Goal: Task Accomplishment & Management: Complete application form

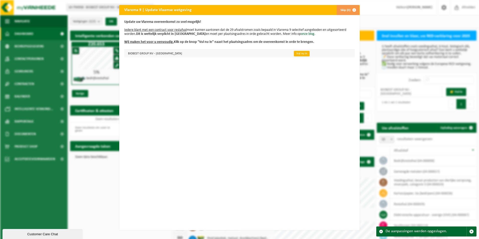
click at [294, 53] on link "Vul nu in" at bounding box center [302, 54] width 16 height 6
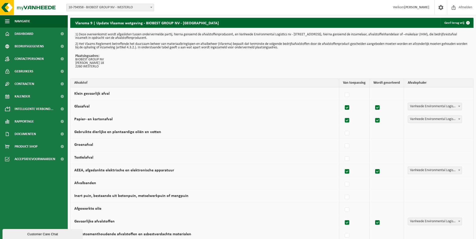
click at [427, 148] on td "Vanheede Environmental Logistics Concullega Containerpark Gemeentelijke ophalin…" at bounding box center [438, 145] width 69 height 13
click at [348, 147] on label at bounding box center [347, 146] width 7 height 8
click at [343, 140] on input "Groenafval" at bounding box center [343, 140] width 0 height 0
checkbox input "true"
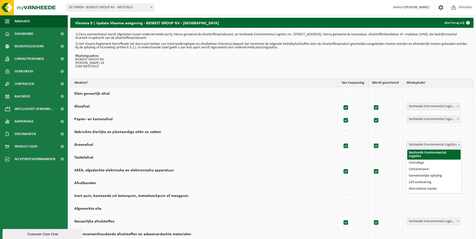
click at [428, 144] on span "Vanheede Environmental Logistics" at bounding box center [434, 144] width 55 height 7
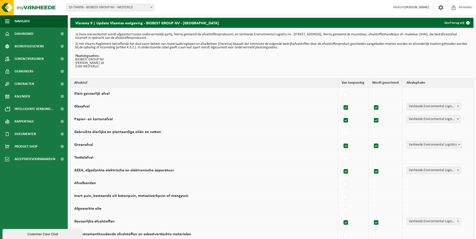
click at [347, 146] on label at bounding box center [345, 146] width 7 height 8
click at [342, 140] on input "Groenafval" at bounding box center [341, 140] width 0 height 0
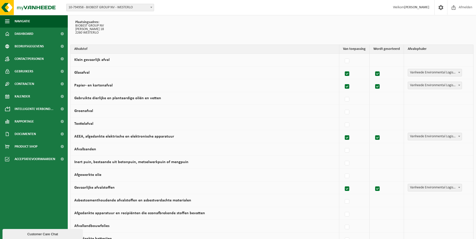
scroll to position [30, 0]
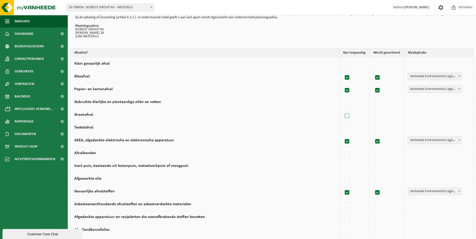
click at [349, 117] on label at bounding box center [347, 116] width 7 height 8
click at [343, 110] on input "Groenafval" at bounding box center [343, 110] width 0 height 0
checkbox input "true"
click at [418, 116] on span "Vanheede Environmental Logistics" at bounding box center [434, 114] width 55 height 7
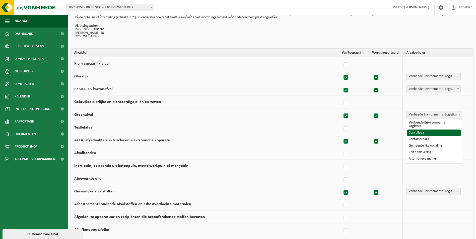
select select "Concullega"
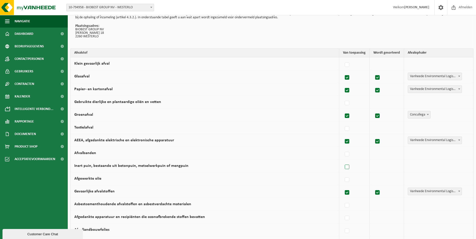
click at [349, 166] on label at bounding box center [347, 168] width 7 height 8
click at [343, 161] on input "Inert puin, bestaande uit betonpuin, metselwerkpuin of mengpuin" at bounding box center [343, 161] width 0 height 0
checkbox input "true"
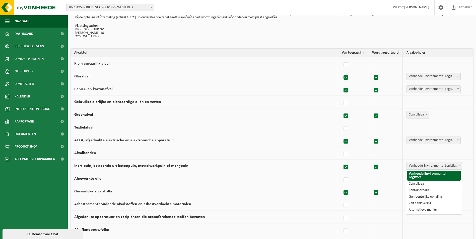
click at [427, 164] on span "Vanheede Environmental Logistics" at bounding box center [434, 166] width 55 height 7
click at [345, 168] on label at bounding box center [345, 168] width 7 height 8
click at [342, 161] on input "Inert puin, bestaande uit betonpuin, metselwerkpuin of mengpuin" at bounding box center [341, 161] width 0 height 0
checkbox input "false"
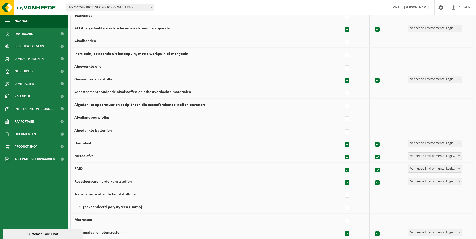
scroll to position [155, 0]
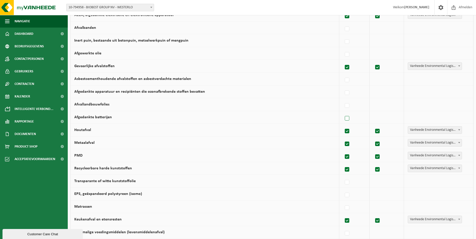
click at [349, 119] on label at bounding box center [347, 119] width 7 height 8
click at [343, 112] on input "Afgedankte batterijen" at bounding box center [343, 112] width 0 height 0
checkbox input "true"
click at [425, 116] on span "Vanheede Environmental Logistics" at bounding box center [434, 117] width 55 height 7
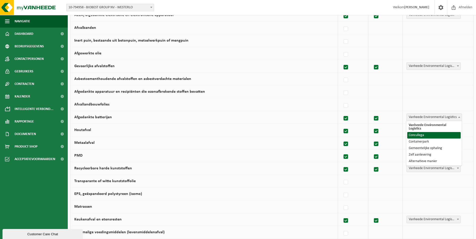
select select "Concullega"
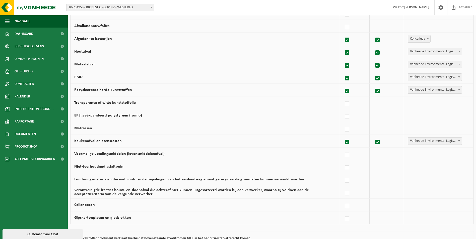
scroll to position [256, 0]
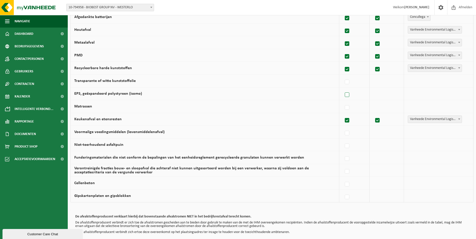
click at [348, 94] on label at bounding box center [347, 95] width 7 height 8
click at [343, 89] on input "EPS, geëxpandeerd polystyreen (isomo)" at bounding box center [343, 89] width 0 height 0
checkbox input "true"
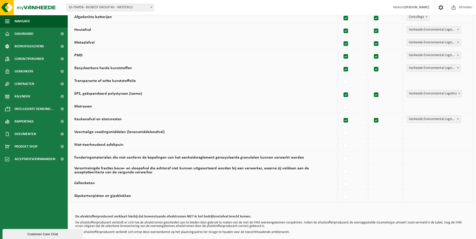
click at [420, 95] on span "Vanheede Environmental Logistics" at bounding box center [434, 93] width 55 height 7
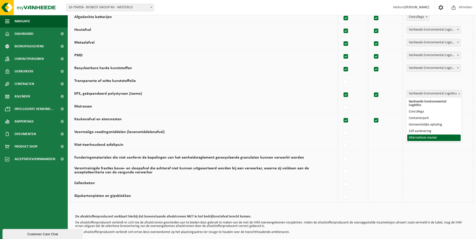
select select "Alternatieve manier"
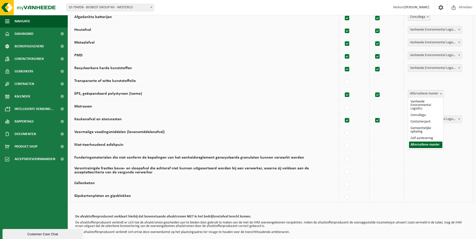
click at [425, 95] on span "Alternatieve manier" at bounding box center [425, 93] width 35 height 7
click at [319, 213] on div "De afvalstoffenproducent verklaart hierbij dat bovenstaande afvalstromen NIET i…" at bounding box center [271, 224] width 403 height 29
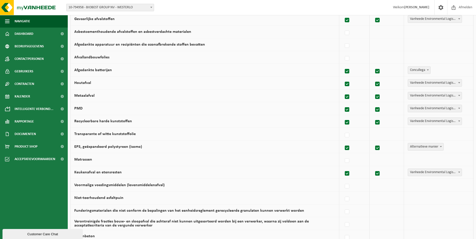
scroll to position [281, 0]
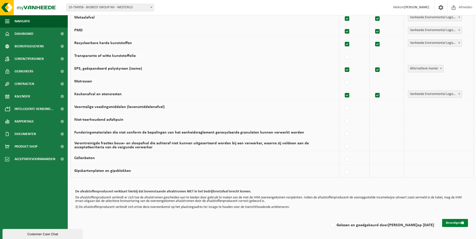
click at [450, 223] on button "Bevestigen" at bounding box center [455, 223] width 26 height 8
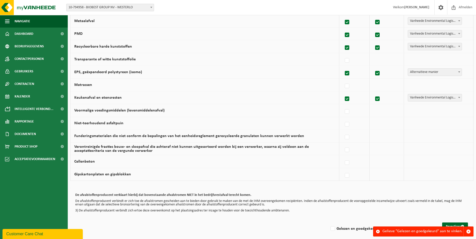
scroll to position [281, 0]
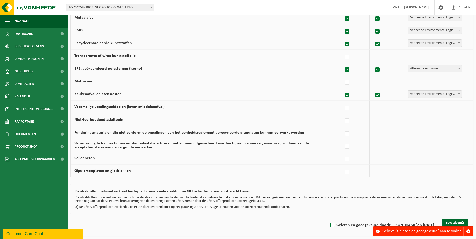
click at [339, 227] on label "Gelezen en goedgekeurd door Tim Bollens op 08/09/25" at bounding box center [381, 226] width 105 height 8
click at [329, 219] on input "Gelezen en goedgekeurd door Tim Bollens op 08/09/25" at bounding box center [328, 219] width 0 height 0
checkbox input "true"
click at [452, 223] on button "Bevestigen" at bounding box center [455, 223] width 26 height 8
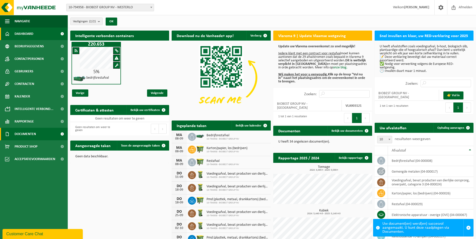
click at [29, 132] on span "Documenten" at bounding box center [25, 134] width 21 height 13
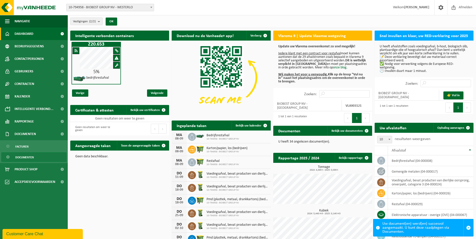
click at [33, 160] on span "Documenten" at bounding box center [24, 158] width 19 height 10
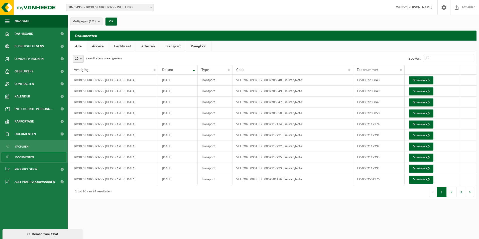
click at [127, 46] on link "Certificaat" at bounding box center [122, 47] width 27 height 12
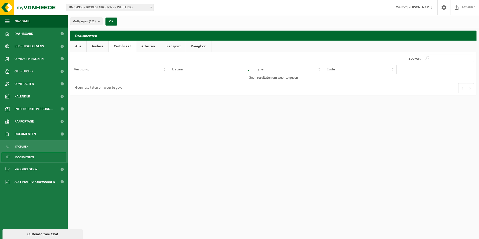
click at [96, 46] on link "Andere" at bounding box center [98, 47] width 22 height 12
click at [127, 47] on link "Certificaat" at bounding box center [123, 47] width 27 height 12
click at [154, 47] on link "Attesten" at bounding box center [148, 47] width 24 height 12
click at [172, 47] on link "Transport" at bounding box center [174, 47] width 26 height 12
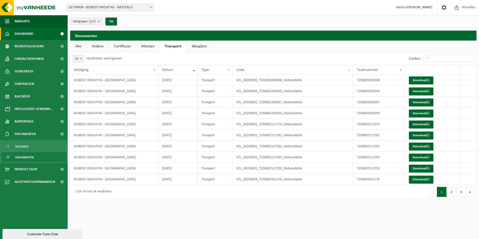
click at [35, 35] on link "Dashboard" at bounding box center [34, 34] width 68 height 13
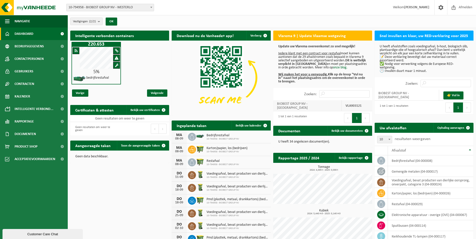
click at [348, 104] on strong "VLA903121" at bounding box center [353, 106] width 16 height 4
click at [348, 105] on strong "VLA903121" at bounding box center [353, 106] width 16 height 4
click at [355, 114] on button "1" at bounding box center [357, 118] width 10 height 10
click at [357, 114] on button "1" at bounding box center [357, 118] width 10 height 10
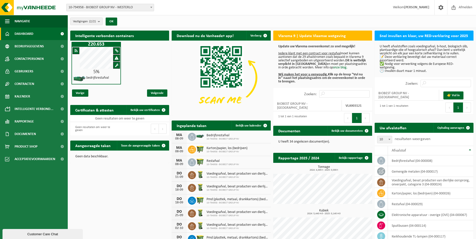
click at [357, 114] on button "1" at bounding box center [357, 118] width 10 height 10
click at [39, 48] on span "Bedrijfsgegevens" at bounding box center [29, 46] width 29 height 13
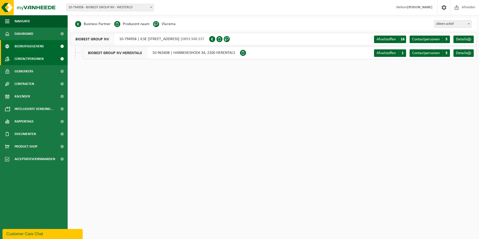
click at [35, 59] on span "Contactpersonen" at bounding box center [29, 59] width 29 height 13
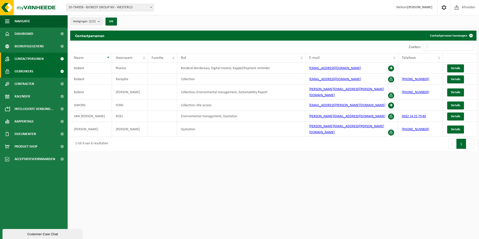
click at [30, 70] on span "Gebruikers" at bounding box center [24, 71] width 19 height 13
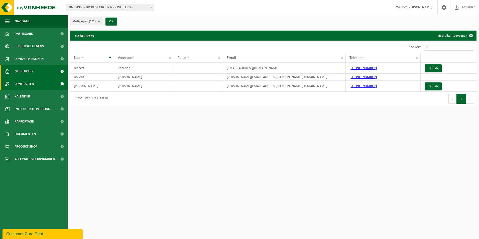
click at [26, 86] on span "Contracten" at bounding box center [25, 84] width 20 height 13
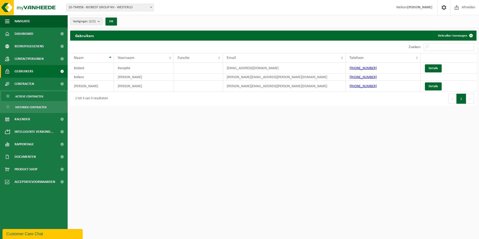
click at [31, 97] on span "Actieve contracten" at bounding box center [29, 97] width 28 height 10
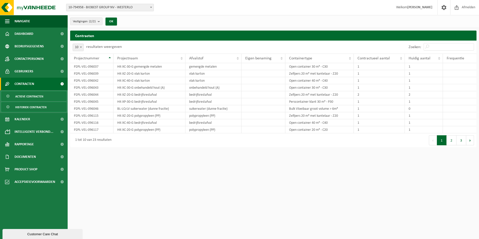
click at [37, 109] on span "Historiek contracten" at bounding box center [30, 108] width 31 height 10
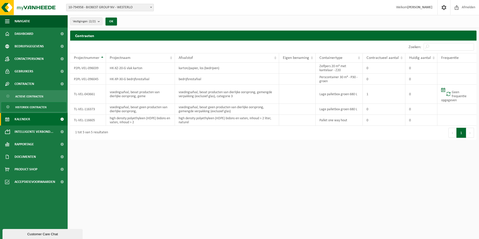
click at [29, 120] on span "Kalender" at bounding box center [23, 119] width 16 height 13
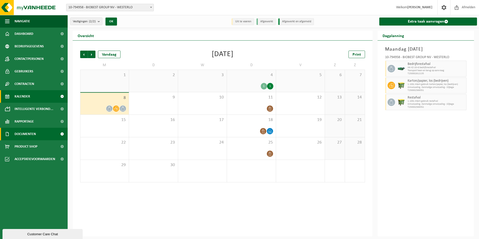
click at [31, 134] on span "Documenten" at bounding box center [25, 134] width 21 height 13
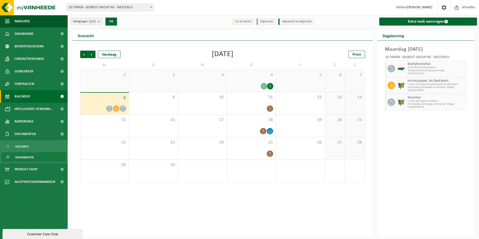
click at [20, 157] on span "Documenten" at bounding box center [24, 158] width 19 height 10
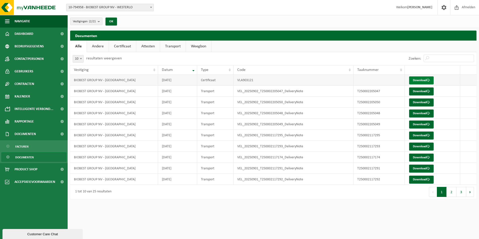
click at [419, 79] on link "Download" at bounding box center [422, 80] width 25 height 8
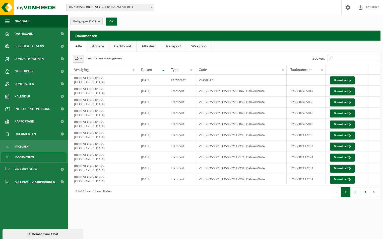
click at [100, 45] on link "Andere" at bounding box center [98, 47] width 22 height 12
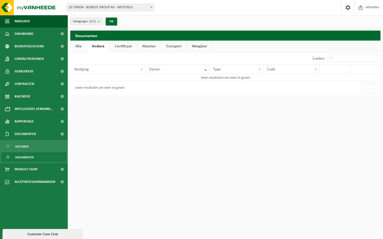
click at [122, 47] on link "Certificaat" at bounding box center [123, 47] width 27 height 12
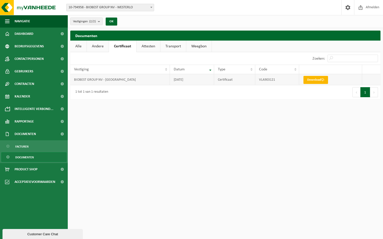
click at [312, 79] on link "Download" at bounding box center [315, 80] width 25 height 8
click at [155, 47] on link "Attesten" at bounding box center [148, 47] width 24 height 12
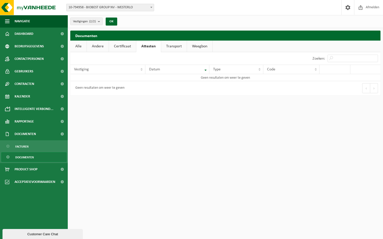
click at [172, 48] on link "Transport" at bounding box center [174, 47] width 26 height 12
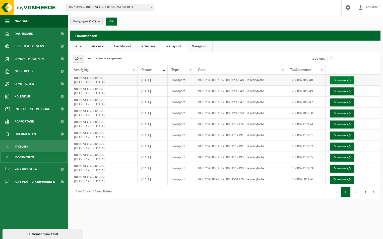
click at [342, 81] on link "Download" at bounding box center [342, 80] width 25 height 8
click at [200, 47] on link "Weegbon" at bounding box center [199, 47] width 25 height 12
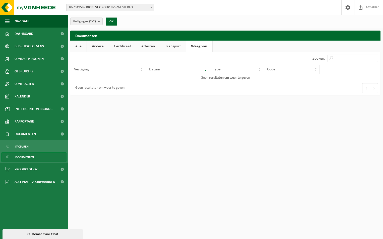
click at [100, 45] on link "Andere" at bounding box center [98, 47] width 22 height 12
click at [27, 148] on span "Facturen" at bounding box center [21, 147] width 13 height 10
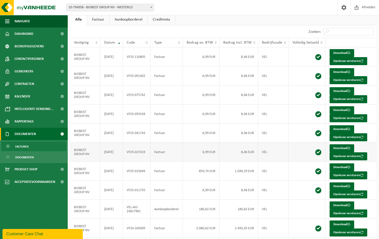
scroll to position [18, 0]
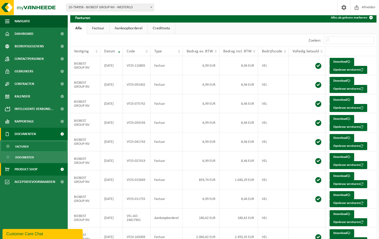
click at [26, 170] on span "Product Shop" at bounding box center [26, 169] width 23 height 13
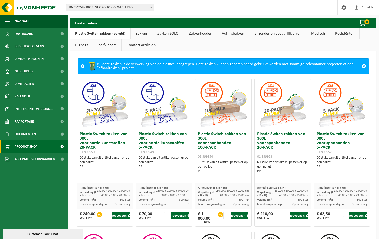
click at [208, 33] on link "Zakkenhouder" at bounding box center [200, 34] width 33 height 12
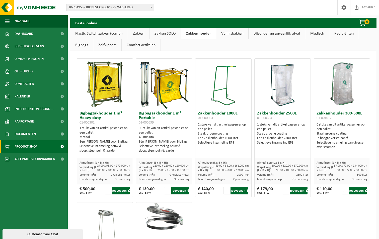
click at [227, 35] on link "Vuilnisbakken" at bounding box center [232, 34] width 32 height 12
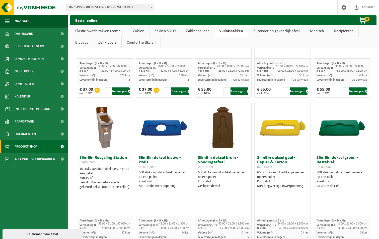
scroll to position [502, 0]
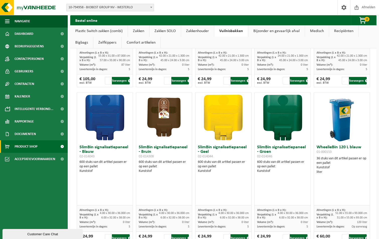
click at [285, 30] on link "Bijzonder en gevaarlijk afval" at bounding box center [276, 31] width 56 height 12
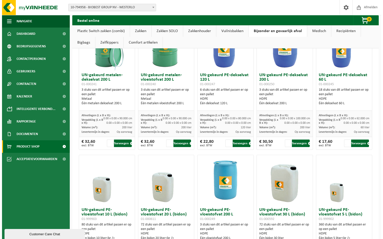
scroll to position [0, 0]
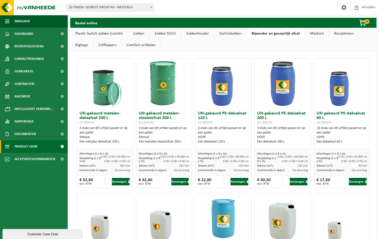
click at [314, 34] on link "Medisch" at bounding box center [317, 34] width 24 height 12
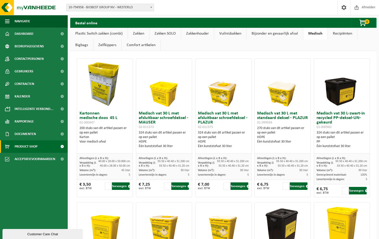
click at [338, 35] on link "Recipiënten" at bounding box center [342, 34] width 29 height 12
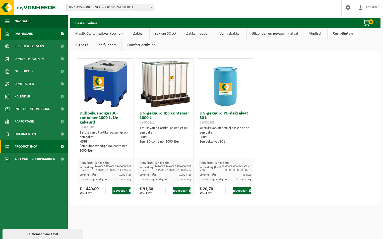
click at [24, 32] on span "Dashboard" at bounding box center [24, 34] width 19 height 13
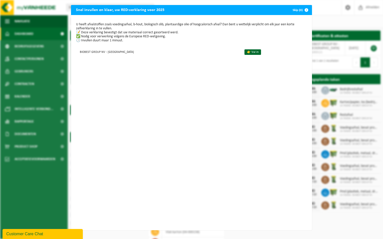
click at [330, 18] on div "Snel invullen en klaar, uw RED-verklaring voor 2025 Skip (0) U heeft afvalstoff…" at bounding box center [191, 119] width 383 height 239
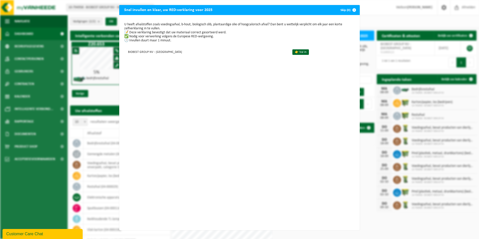
click at [353, 10] on span "button" at bounding box center [355, 10] width 10 height 10
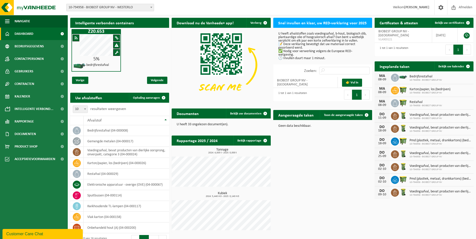
scroll to position [23, 0]
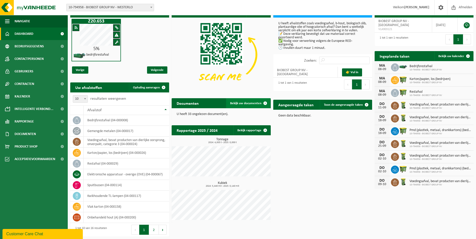
click at [239, 103] on span "Bekijk uw documenten" at bounding box center [245, 103] width 31 height 3
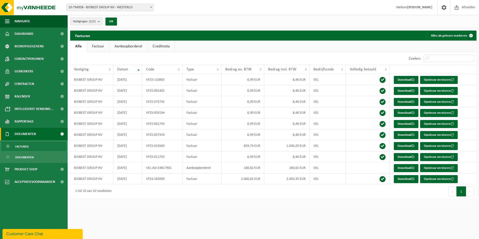
click at [471, 192] on button "Volgende" at bounding box center [471, 192] width 8 height 10
click at [99, 47] on link "Factuur" at bounding box center [98, 47] width 22 height 12
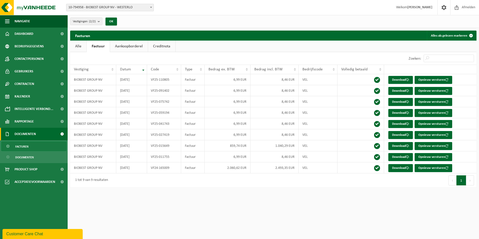
click at [122, 47] on link "Aankoopborderel" at bounding box center [129, 47] width 38 height 12
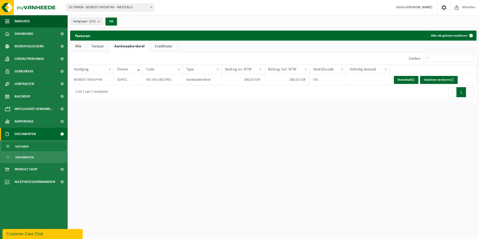
click at [157, 47] on link "Creditnota" at bounding box center [163, 47] width 27 height 12
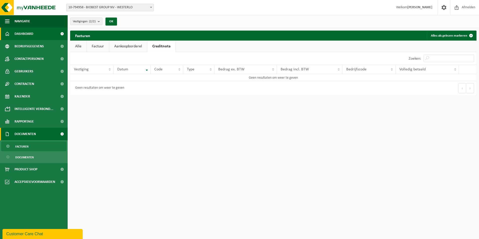
click at [38, 33] on link "Dashboard" at bounding box center [34, 34] width 68 height 13
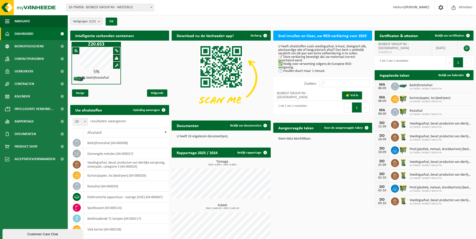
click at [467, 46] on link at bounding box center [466, 48] width 6 height 6
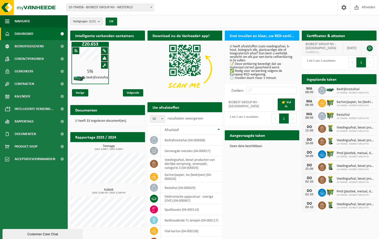
click at [379, 46] on html "Vestiging: 10-794958 - BIOBEST GROUP NV - WESTERLO 10-963408 - BIOBEST GROUP NV…" at bounding box center [189, 119] width 379 height 239
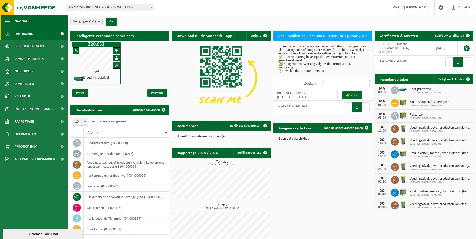
click at [7, 20] on span "button" at bounding box center [7, 21] width 5 height 13
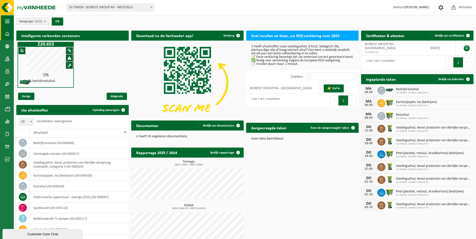
click at [7, 20] on span "button" at bounding box center [7, 21] width 5 height 13
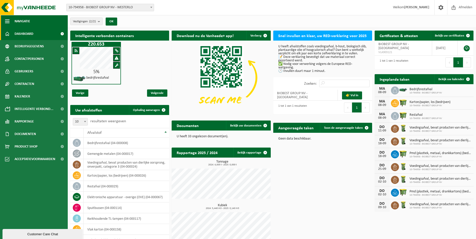
click at [7, 20] on span "button" at bounding box center [7, 21] width 5 height 13
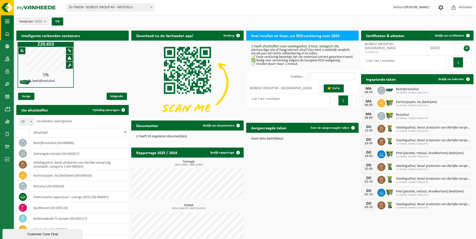
click at [7, 20] on span "button" at bounding box center [7, 21] width 5 height 13
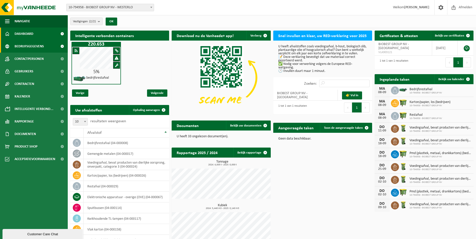
click at [24, 48] on span "Bedrijfsgegevens" at bounding box center [29, 46] width 29 height 13
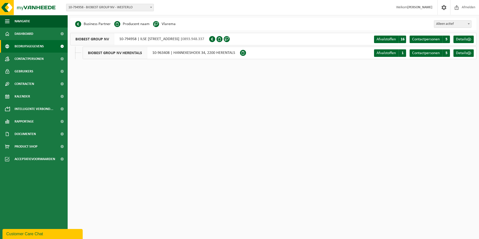
click at [162, 27] on li "Vlarema" at bounding box center [164, 24] width 23 height 8
drag, startPoint x: 162, startPoint y: 27, endPoint x: 163, endPoint y: 24, distance: 2.8
click at [163, 24] on li "Vlarema" at bounding box center [164, 24] width 23 height 8
click at [36, 58] on span "Contactpersonen" at bounding box center [29, 59] width 29 height 13
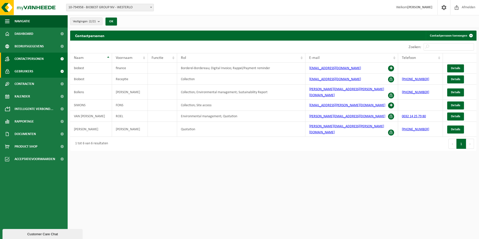
click at [34, 71] on link "Gebruikers" at bounding box center [34, 71] width 68 height 13
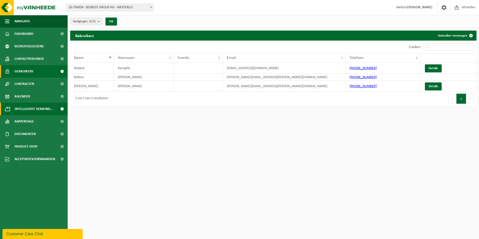
click at [29, 107] on span "Intelligente verbond..." at bounding box center [34, 109] width 39 height 13
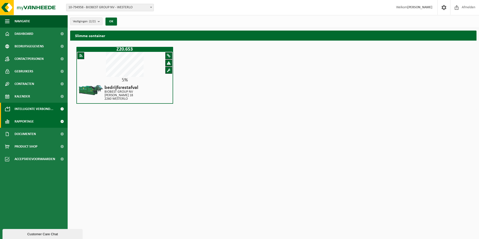
click at [23, 120] on span "Rapportage" at bounding box center [24, 121] width 19 height 13
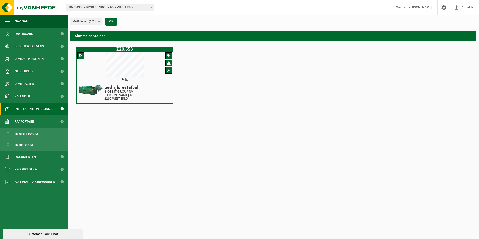
click at [104, 72] on div at bounding box center [125, 65] width 96 height 26
click at [116, 99] on p "2260 WESTERLO" at bounding box center [122, 99] width 34 height 4
click at [113, 97] on p "2260 WESTERLO" at bounding box center [122, 99] width 34 height 4
click at [28, 144] on span "In lijstvorm" at bounding box center [24, 145] width 18 height 10
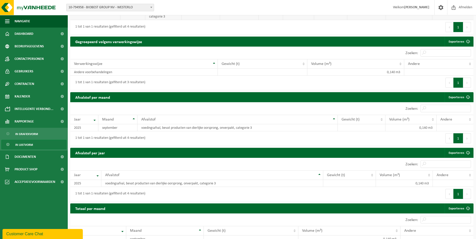
scroll to position [144, 0]
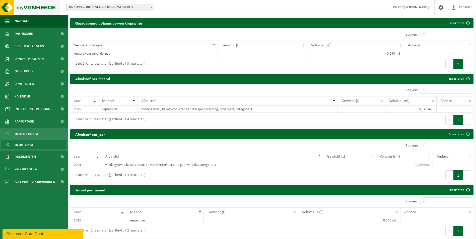
click at [22, 6] on img at bounding box center [30, 7] width 60 height 15
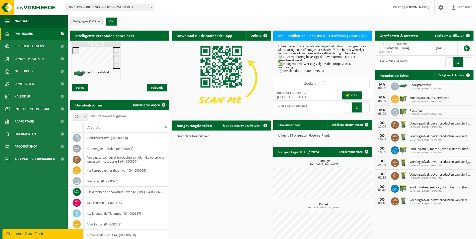
click at [22, 35] on span "Dashboard" at bounding box center [24, 34] width 19 height 13
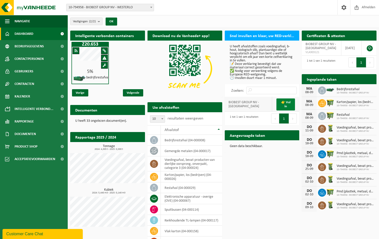
click at [282, 107] on link "👉 Vul in" at bounding box center [285, 105] width 19 height 12
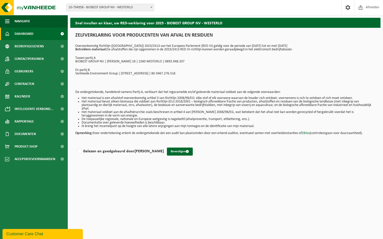
click at [45, 31] on link "Dashboard" at bounding box center [34, 34] width 68 height 13
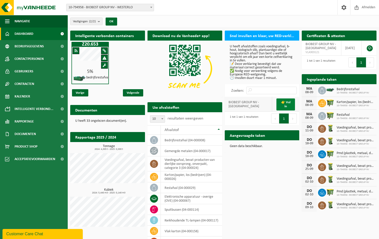
drag, startPoint x: 288, startPoint y: 105, endPoint x: 287, endPoint y: 101, distance: 4.4
click at [288, 105] on link "👉 Vul in" at bounding box center [285, 105] width 19 height 12
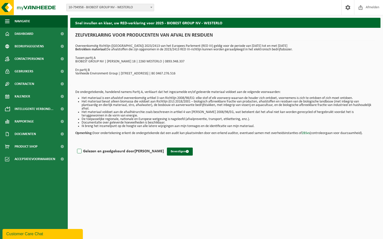
click at [120, 152] on label "Gelezen en goedgekeurd door [PERSON_NAME]" at bounding box center [120, 152] width 88 height 8
click at [164, 145] on input "Gelezen en goedgekeurd door [PERSON_NAME]" at bounding box center [164, 145] width 0 height 0
checkbox input "true"
click at [167, 152] on button "Bevestigen" at bounding box center [180, 152] width 26 height 8
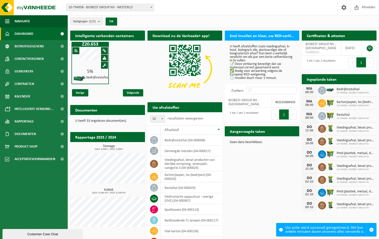
click at [28, 32] on span "Dashboard" at bounding box center [24, 34] width 19 height 13
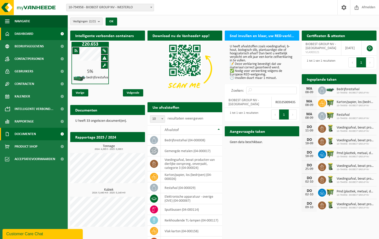
click at [28, 136] on span "Documenten" at bounding box center [25, 134] width 21 height 13
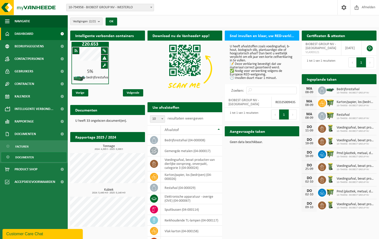
click at [26, 159] on span "Documenten" at bounding box center [24, 158] width 19 height 10
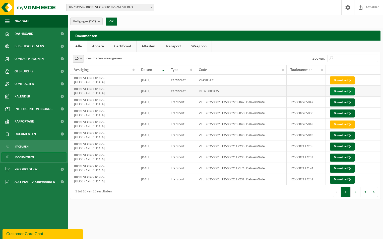
click at [343, 91] on link "Download" at bounding box center [342, 92] width 25 height 8
click at [29, 6] on img at bounding box center [30, 7] width 60 height 15
